Goal: Task Accomplishment & Management: Manage account settings

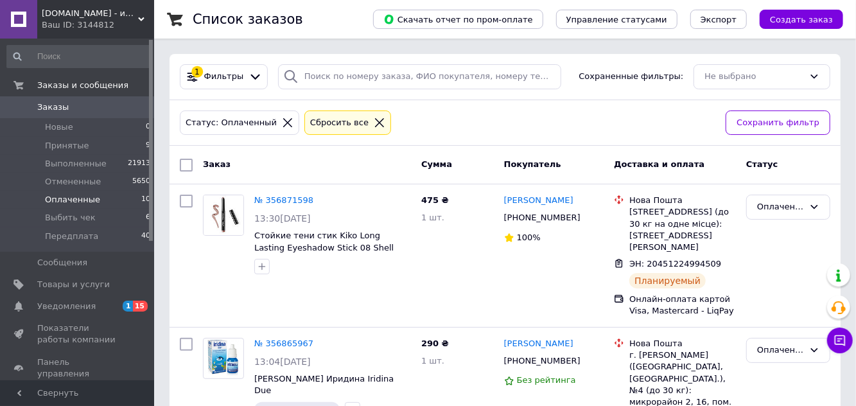
click at [60, 141] on span "Принятые" at bounding box center [67, 146] width 44 height 12
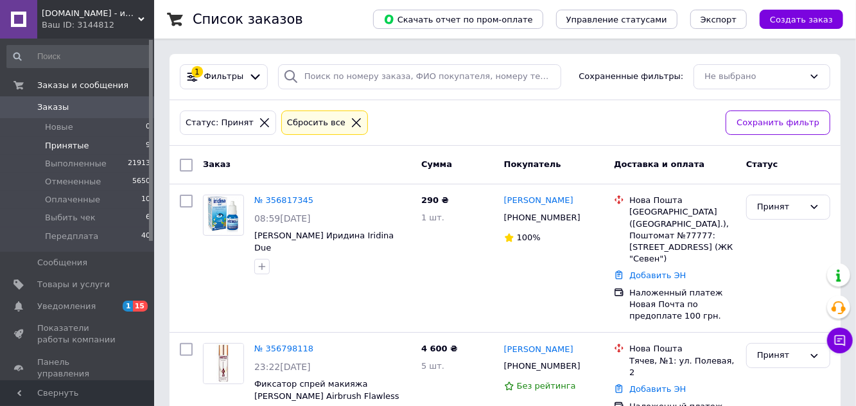
click at [275, 344] on link "№ 356798118" at bounding box center [283, 349] width 59 height 10
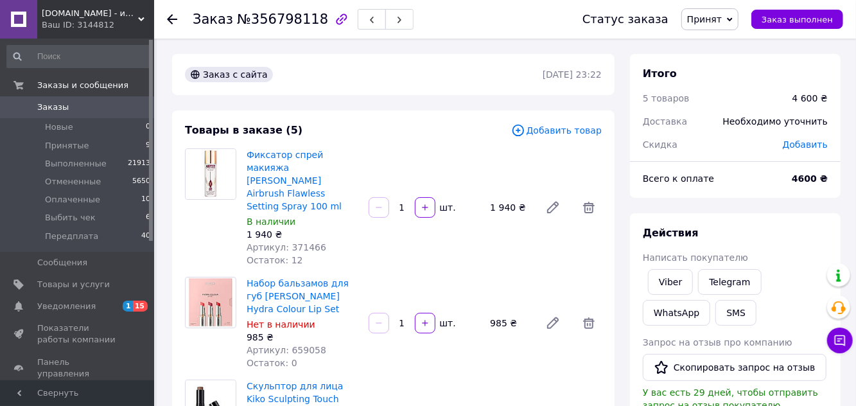
click at [667, 261] on span "Написать покупателю" at bounding box center [695, 257] width 105 height 10
click at [674, 284] on link "Viber" at bounding box center [670, 282] width 45 height 26
click at [710, 24] on span "Принят" at bounding box center [710, 19] width 57 height 22
click at [713, 83] on li "Оплаченный" at bounding box center [716, 83] width 68 height 19
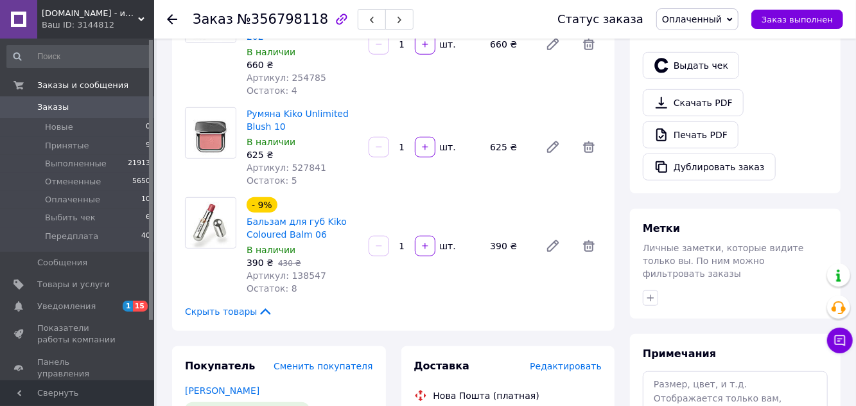
click at [648, 293] on icon "button" at bounding box center [651, 298] width 10 height 10
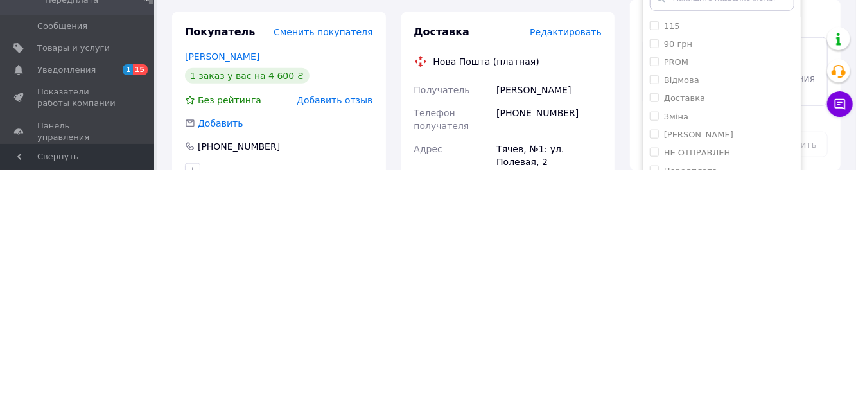
scroll to position [493, 0]
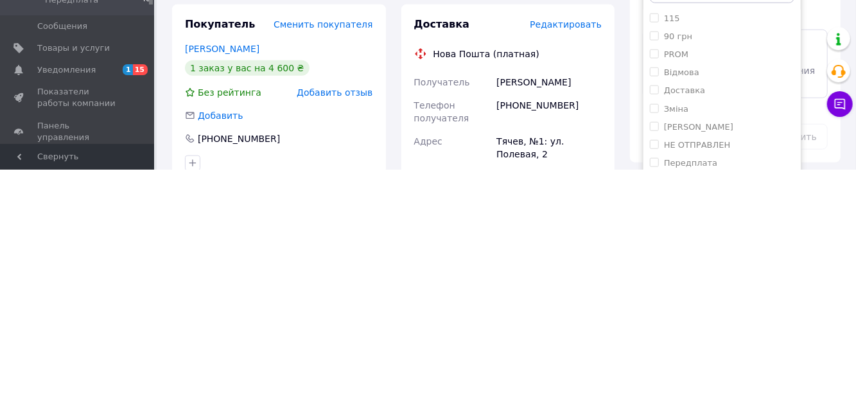
click at [676, 394] on label "Передплата" at bounding box center [690, 399] width 53 height 10
checkbox input "true"
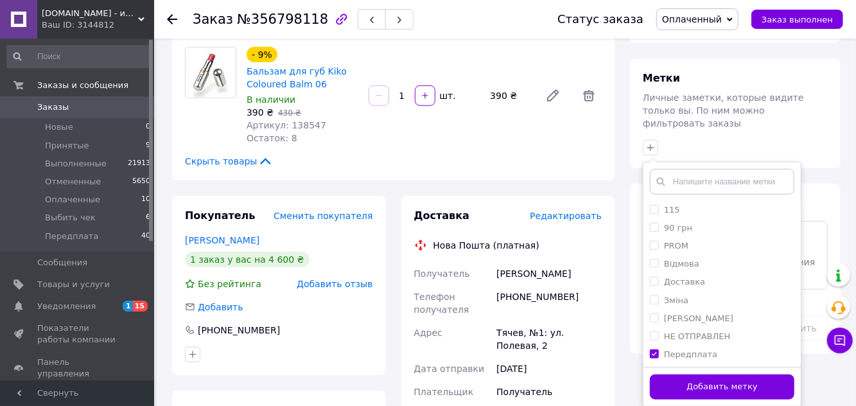
scroll to position [540, 0]
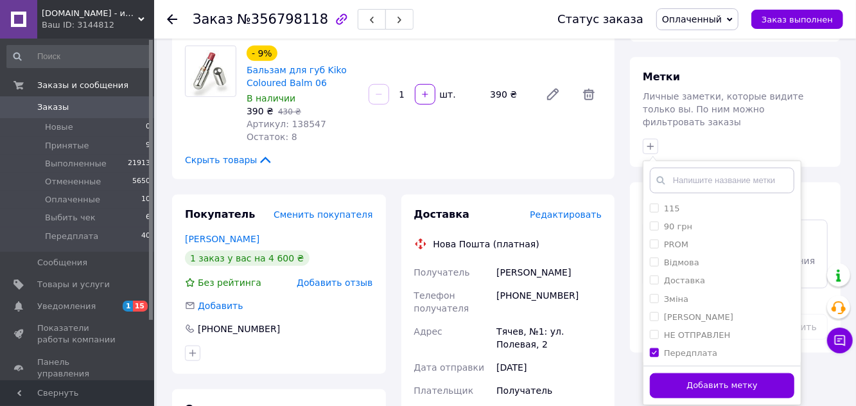
click at [703, 373] on button "Добавить метку" at bounding box center [722, 385] width 145 height 25
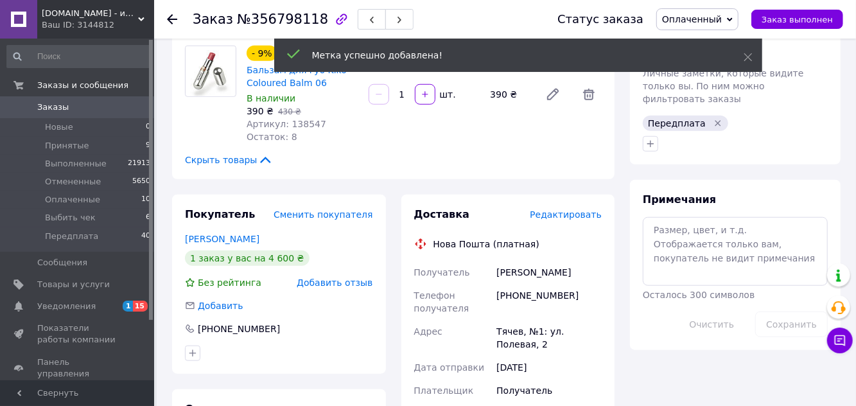
click at [553, 209] on span "Редактировать" at bounding box center [566, 214] width 72 height 10
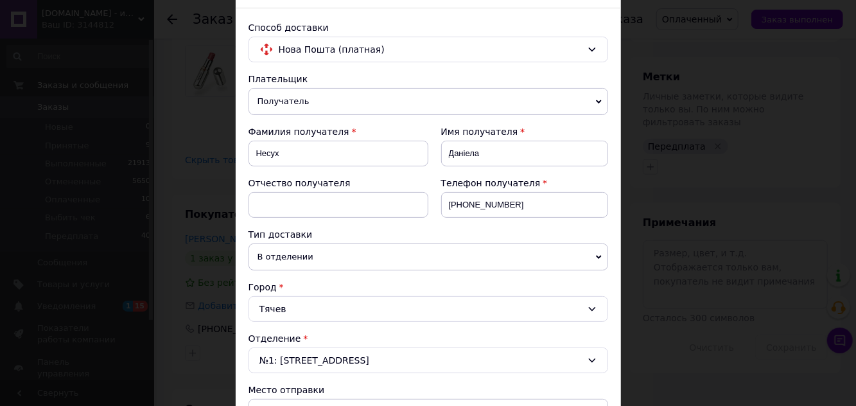
scroll to position [416, 0]
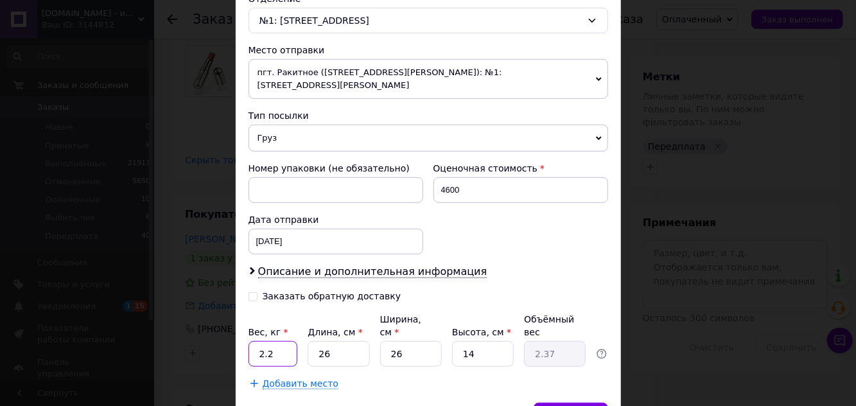
click at [268, 341] on input "2.2" at bounding box center [273, 354] width 49 height 26
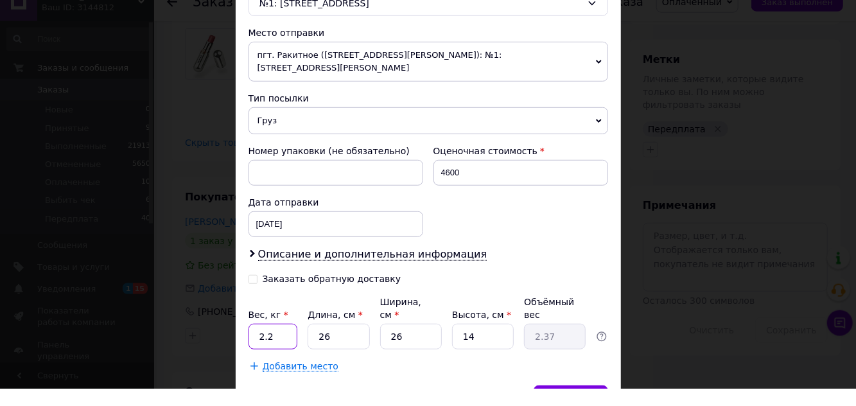
scroll to position [539, 0]
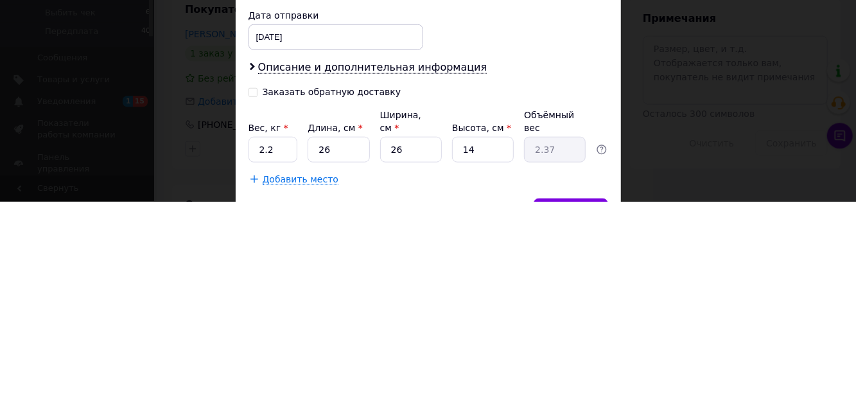
click at [407, 377] on div "Добавить место" at bounding box center [429, 383] width 360 height 13
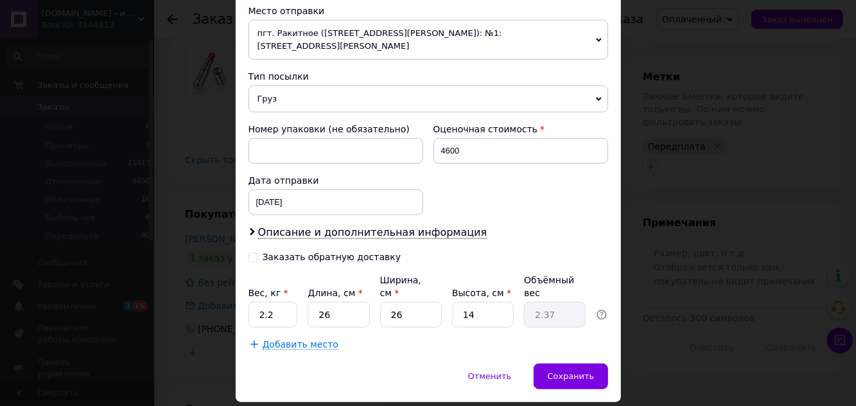
scroll to position [464, 0]
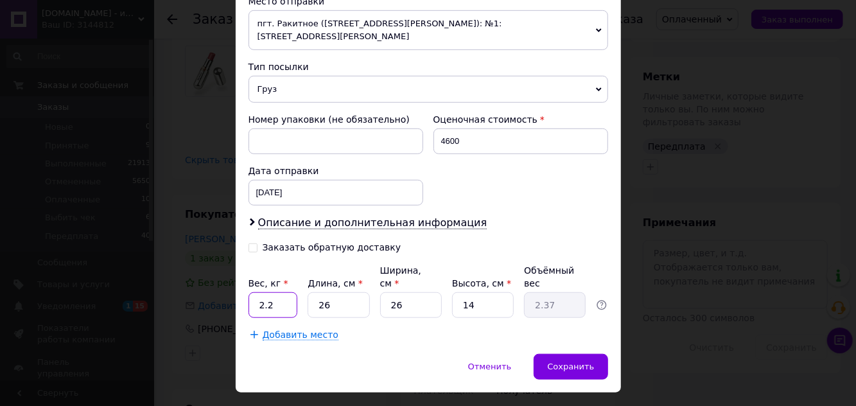
click at [266, 292] on input "2.2" at bounding box center [273, 305] width 49 height 26
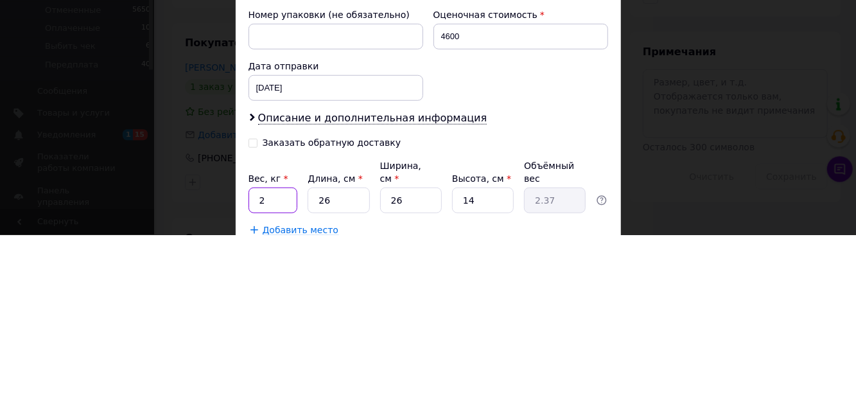
scroll to position [399, 0]
type input "2"
click at [249, 308] on input "Заказать обратную доставку" at bounding box center [253, 312] width 9 height 9
checkbox input "true"
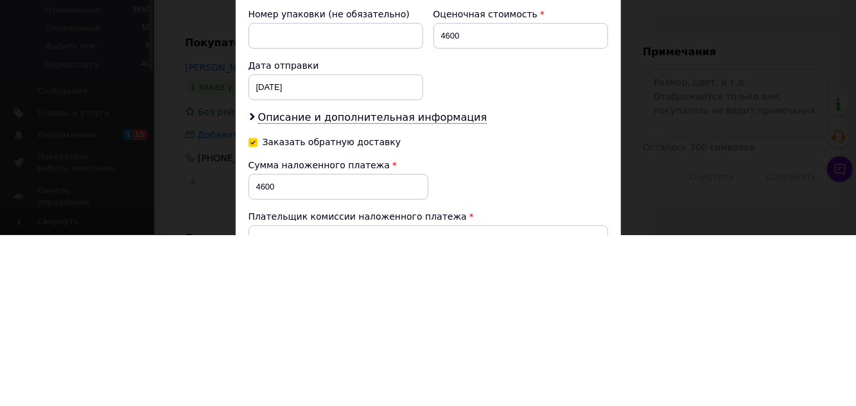
scroll to position [540, 0]
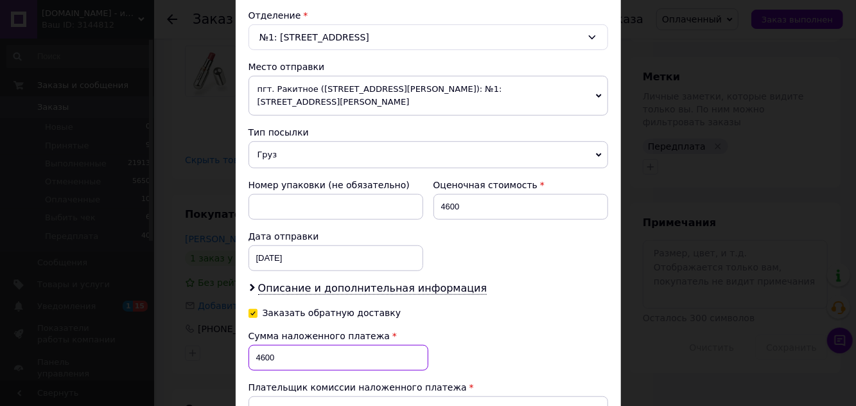
click at [258, 345] on input "4600" at bounding box center [339, 358] width 180 height 26
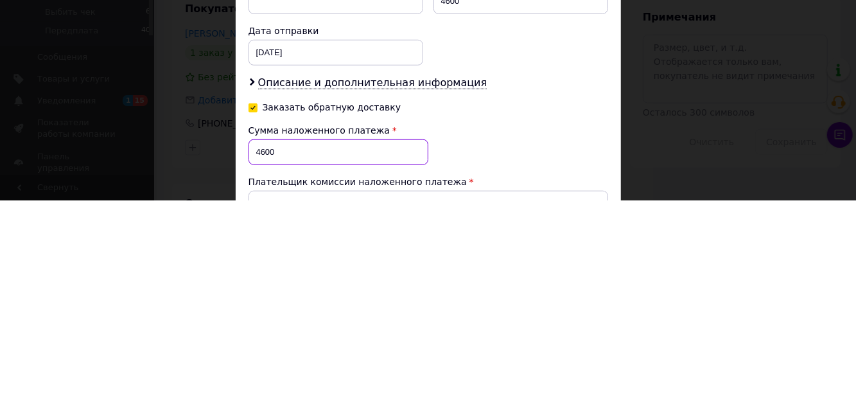
click at [263, 345] on input "4600" at bounding box center [339, 358] width 180 height 26
type input "4500"
click at [488, 330] on div "Сумма наложенного платежа 4500 Плательщик комиссии наложенного платежа Получате…" at bounding box center [429, 388] width 360 height 117
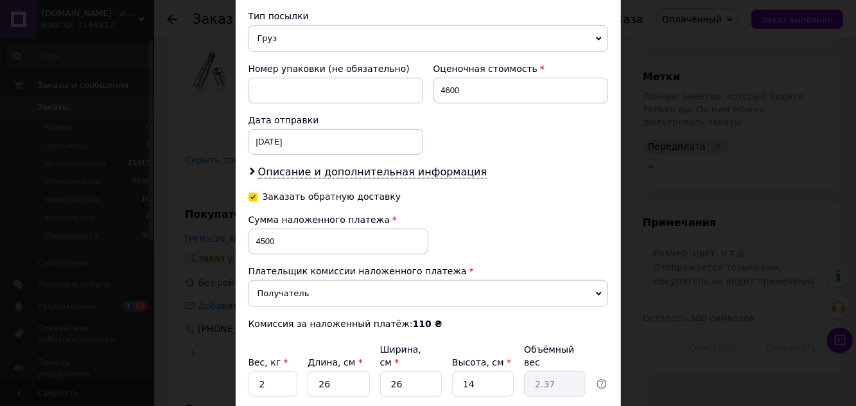
scroll to position [606, 0]
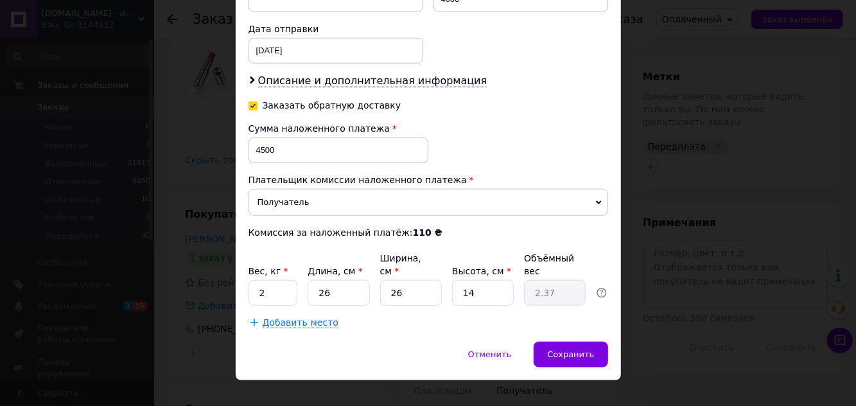
click at [560, 349] on span "Сохранить" at bounding box center [570, 354] width 47 height 10
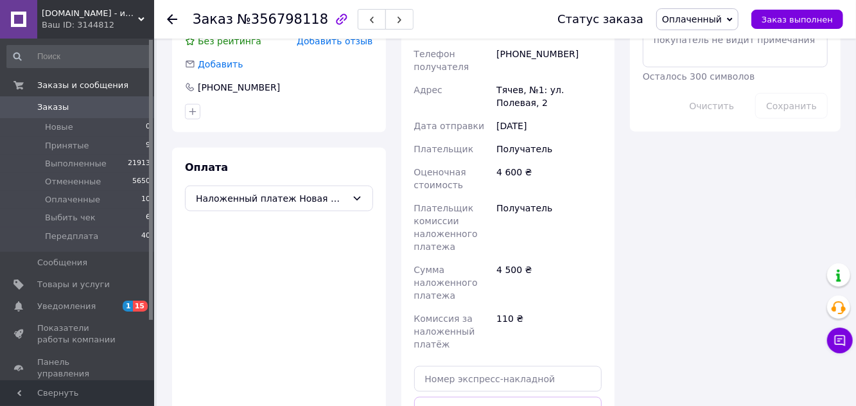
scroll to position [782, 0]
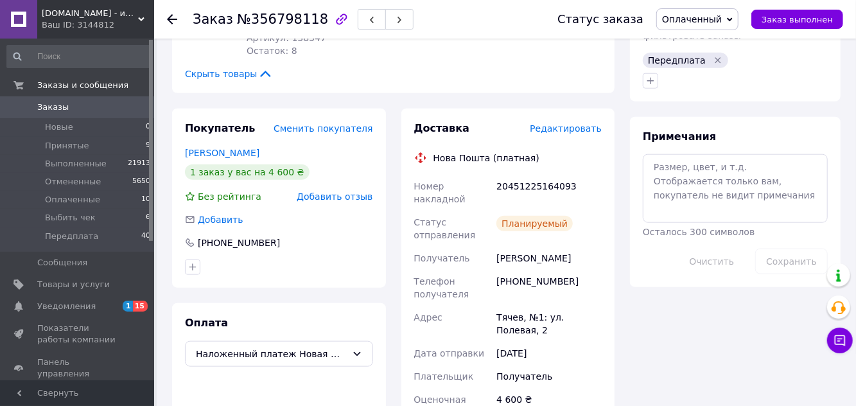
scroll to position [621, 0]
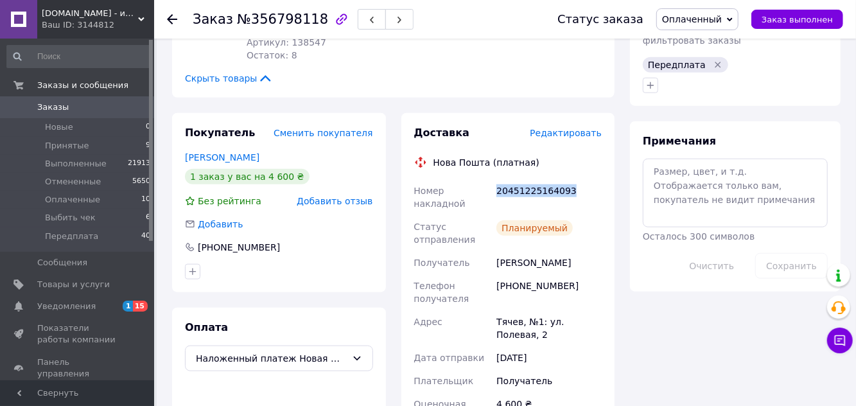
copy div "20451225164093"
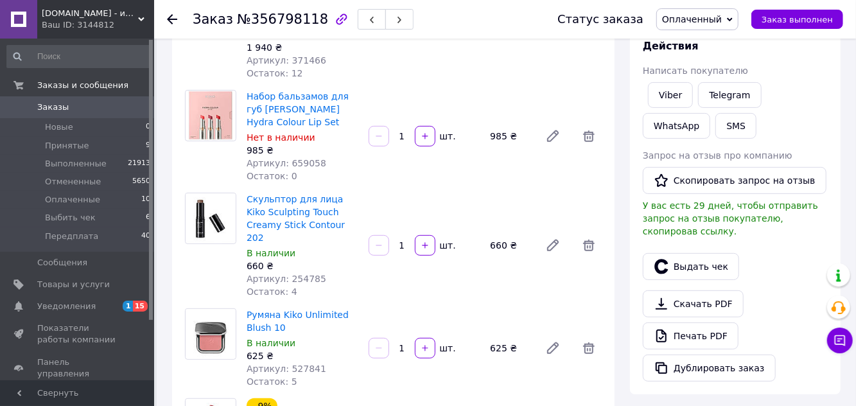
scroll to position [193, 0]
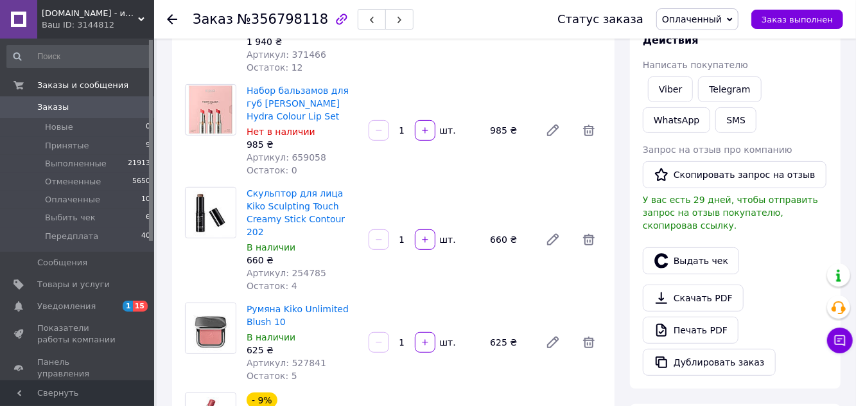
click at [663, 85] on link "Viber" at bounding box center [670, 89] width 45 height 26
